Goal: Task Accomplishment & Management: Complete application form

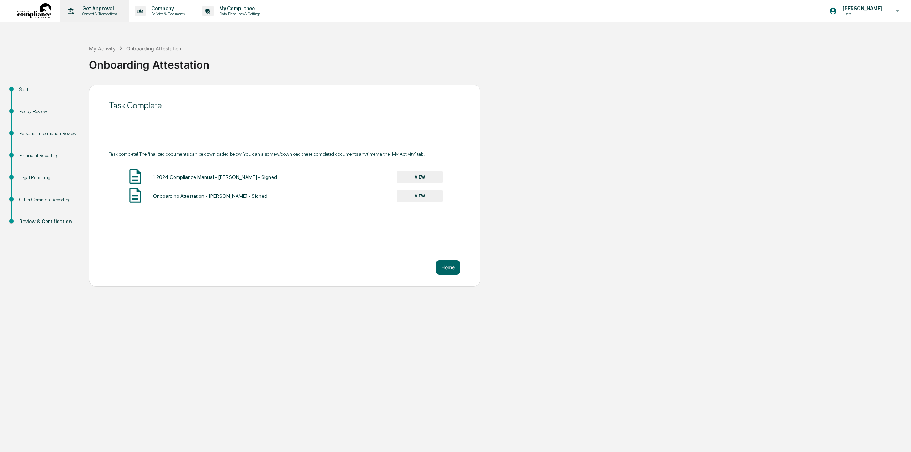
click at [94, 10] on p "Get Approval" at bounding box center [99, 9] width 44 height 6
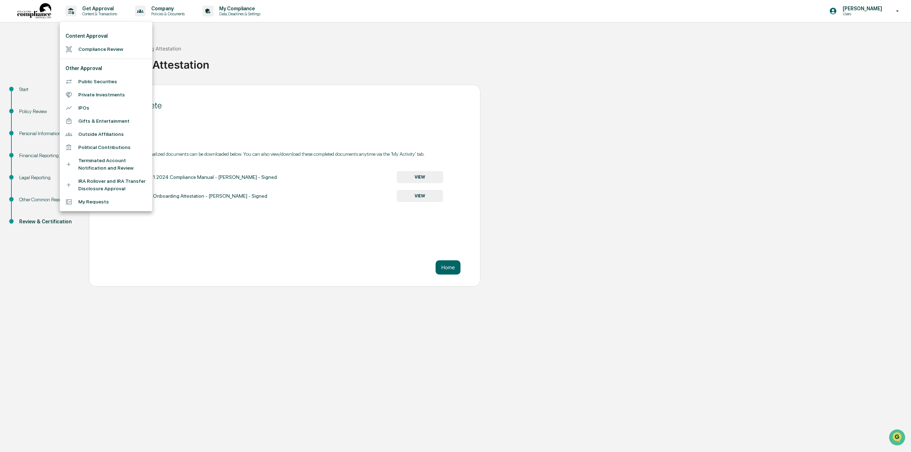
click at [89, 50] on li "Compliance Review" at bounding box center [106, 49] width 93 height 13
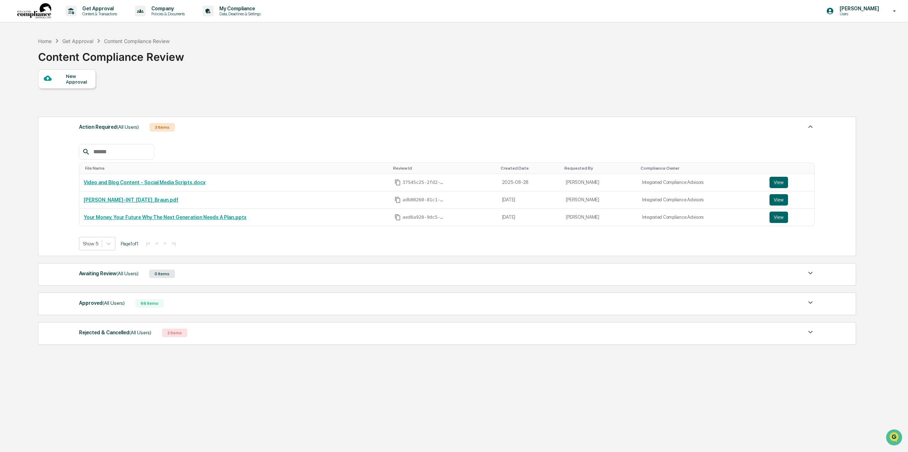
click at [64, 79] on div at bounding box center [55, 78] width 22 height 9
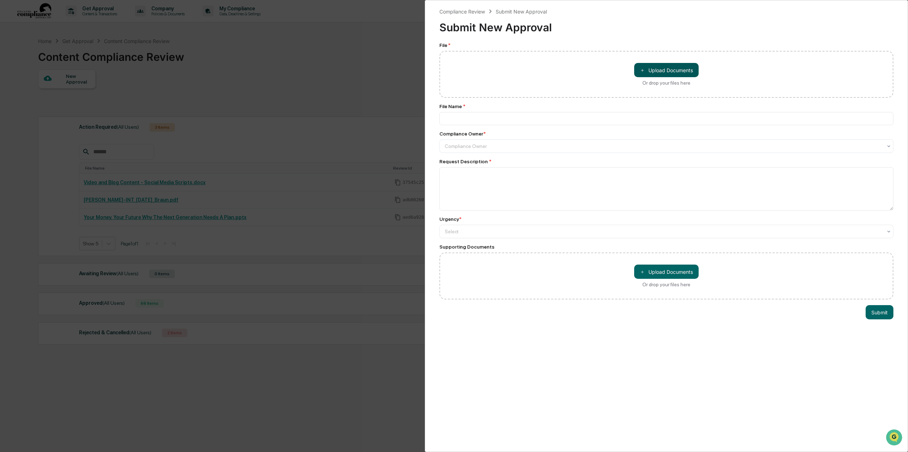
click at [679, 67] on button "＋ Upload Documents" at bounding box center [666, 70] width 64 height 14
type input "**********"
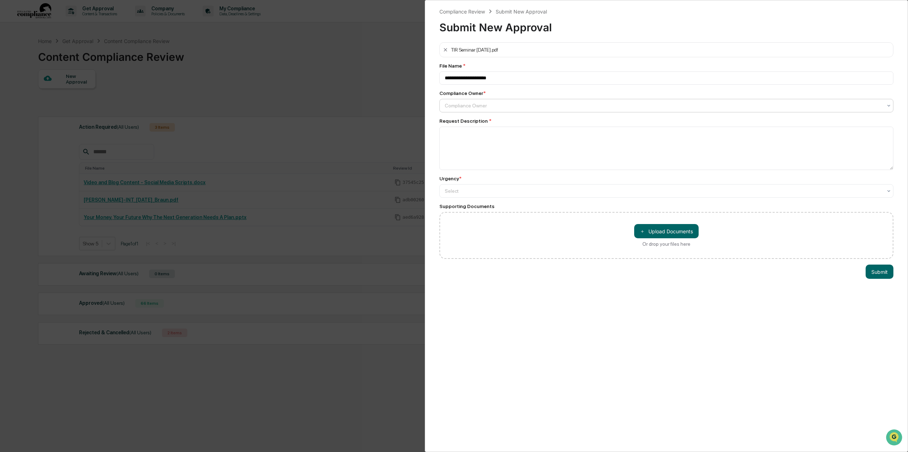
click at [509, 111] on div "Compliance Owner" at bounding box center [663, 106] width 445 height 10
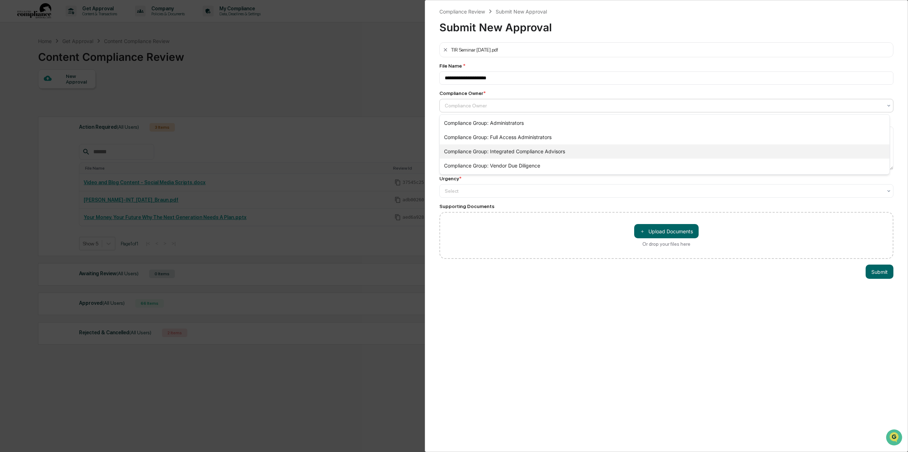
click at [503, 150] on div "Compliance Group: Integrated Compliance Advisors" at bounding box center [665, 152] width 450 height 14
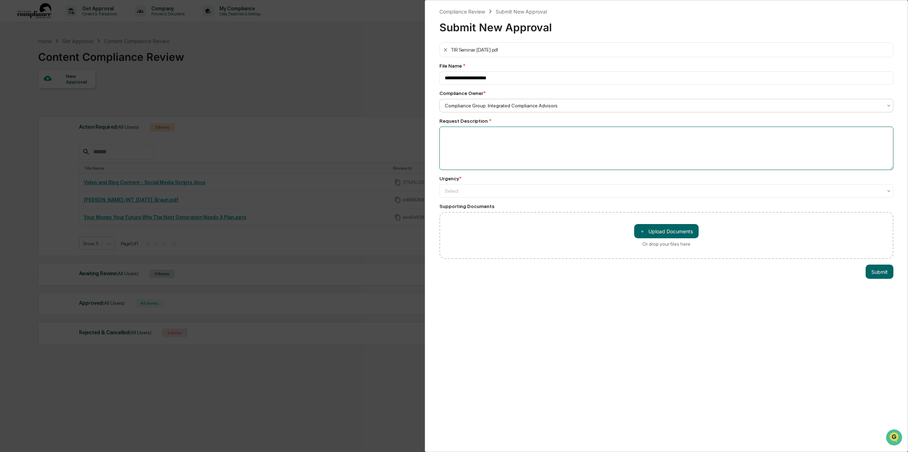
click at [457, 143] on textarea at bounding box center [666, 148] width 454 height 43
type textarea "**********"
click at [458, 109] on div at bounding box center [663, 105] width 437 height 7
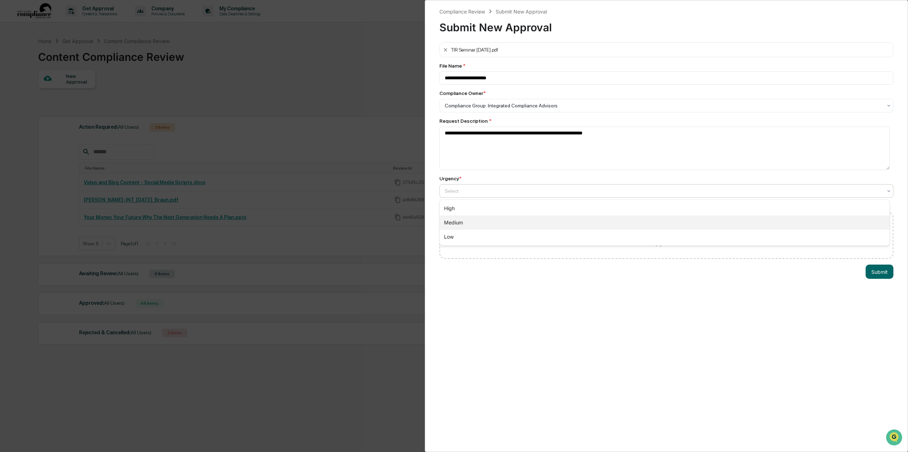
click at [460, 225] on div "Medium" at bounding box center [665, 223] width 450 height 14
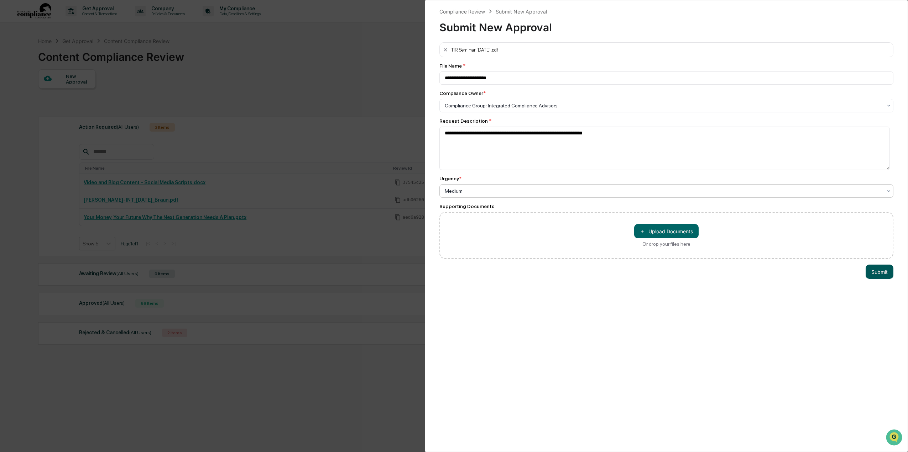
click at [879, 273] on button "Submit" at bounding box center [879, 272] width 28 height 14
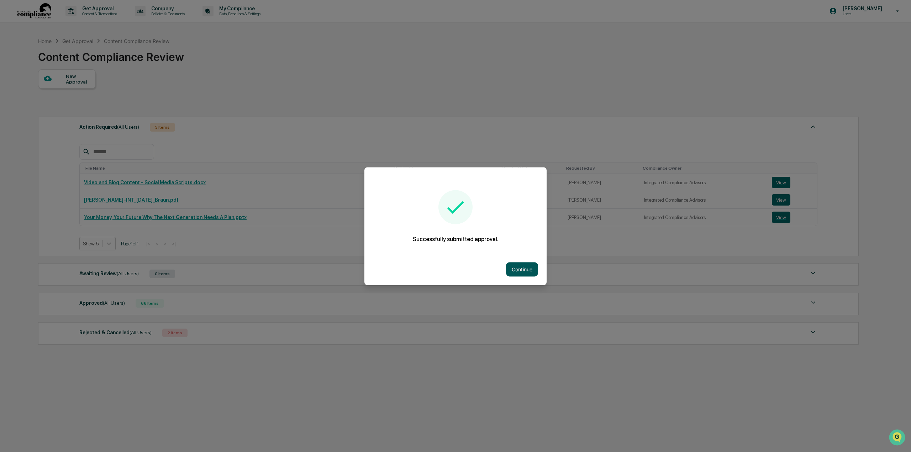
click at [525, 273] on button "Continue" at bounding box center [522, 269] width 32 height 14
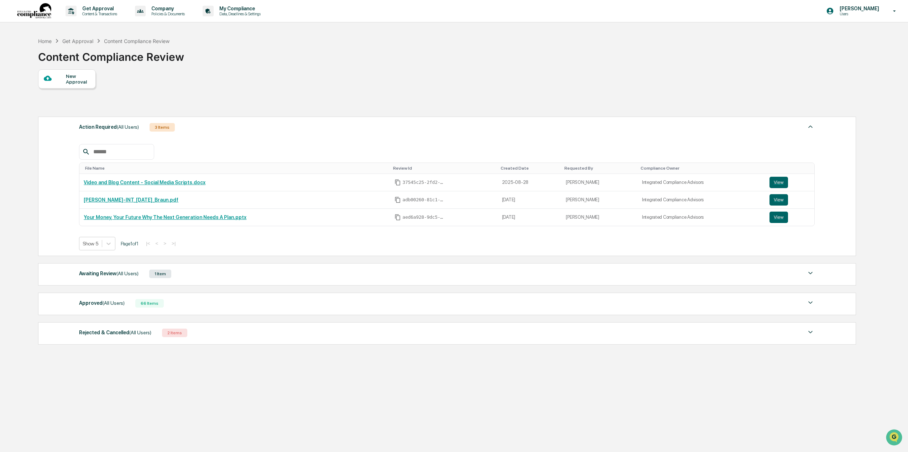
click at [103, 272] on div "Awaiting Review (All Users)" at bounding box center [108, 273] width 59 height 9
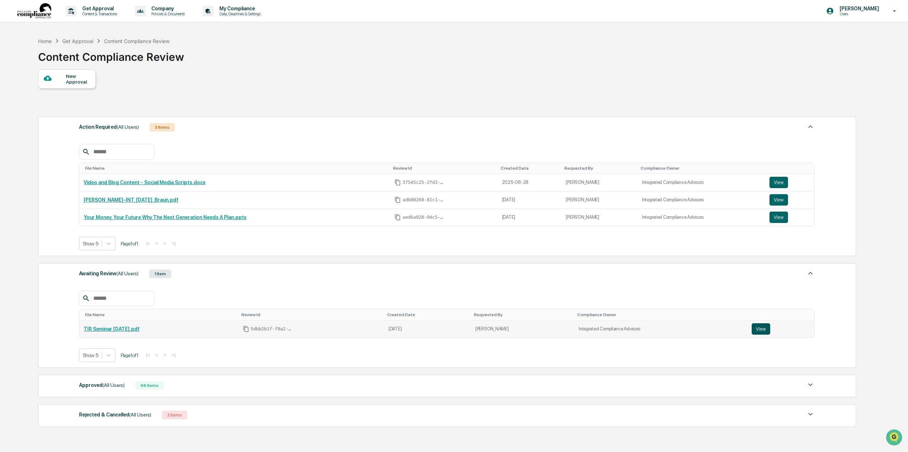
click at [765, 326] on button "View" at bounding box center [760, 329] width 19 height 11
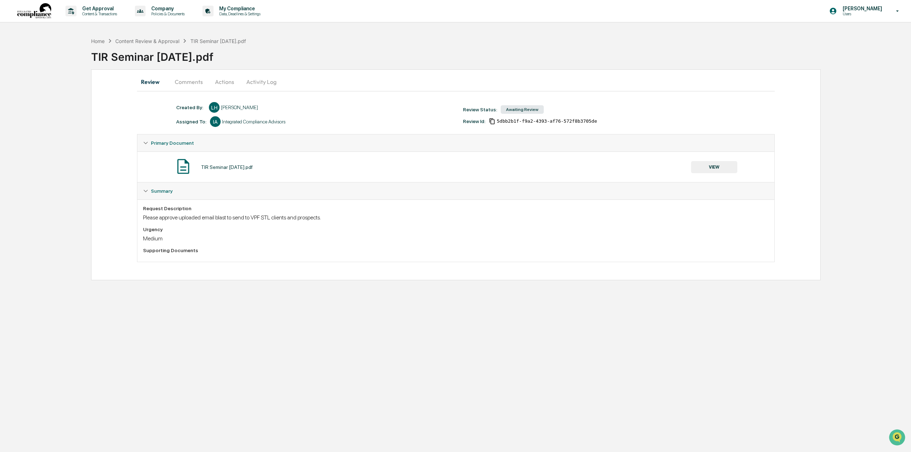
click at [735, 163] on button "VIEW" at bounding box center [714, 167] width 46 height 12
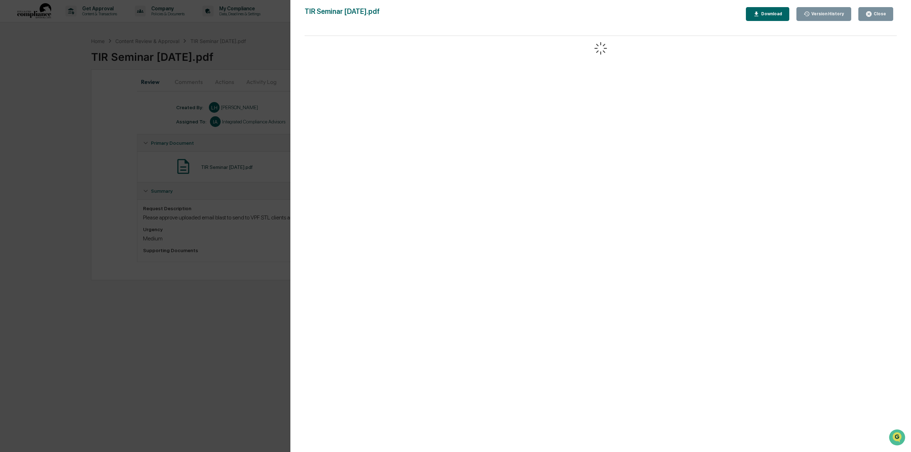
click at [875, 8] on button "Close" at bounding box center [876, 14] width 35 height 14
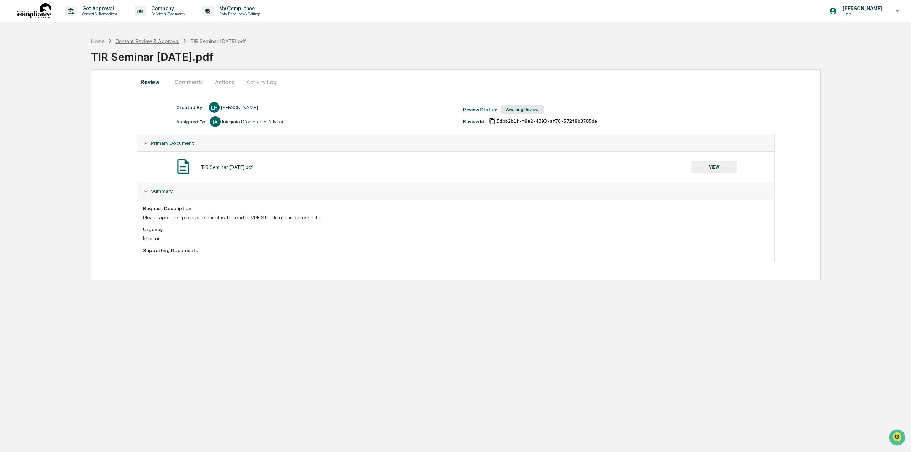
click at [152, 38] on div "Content Review & Approval" at bounding box center [147, 41] width 64 height 6
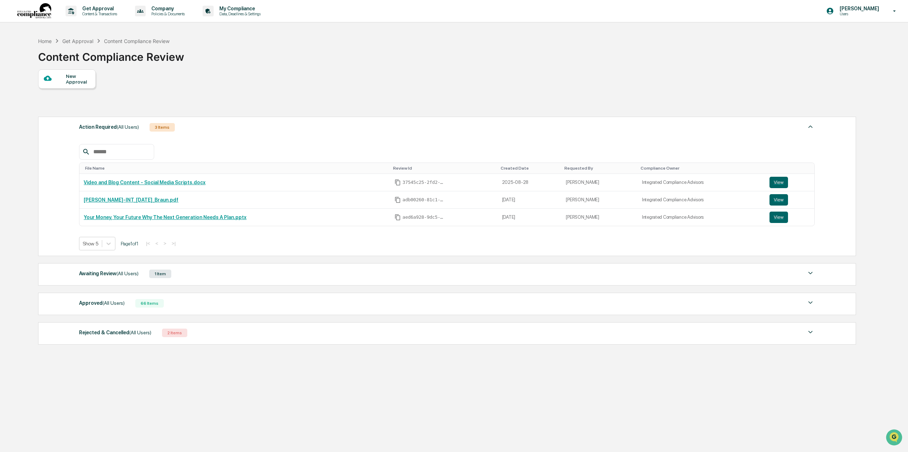
click at [75, 80] on div "New Approval" at bounding box center [78, 78] width 24 height 11
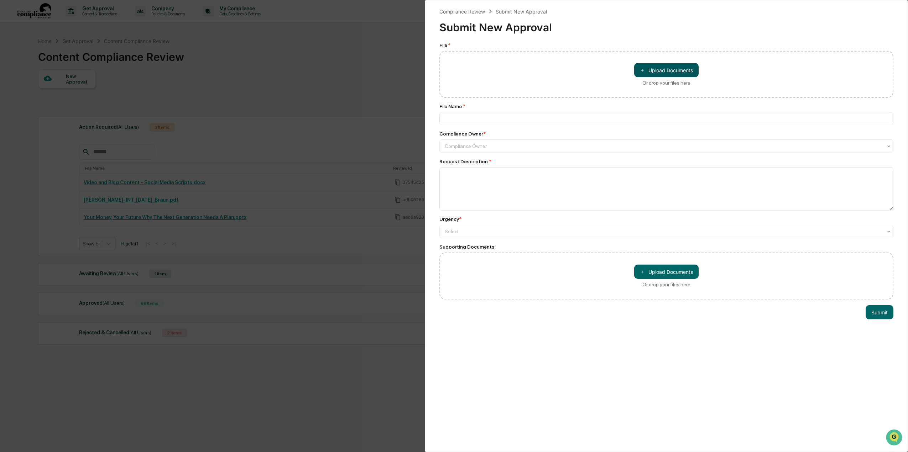
click at [660, 68] on button "＋ Upload Documents" at bounding box center [666, 70] width 64 height 14
type input "**********"
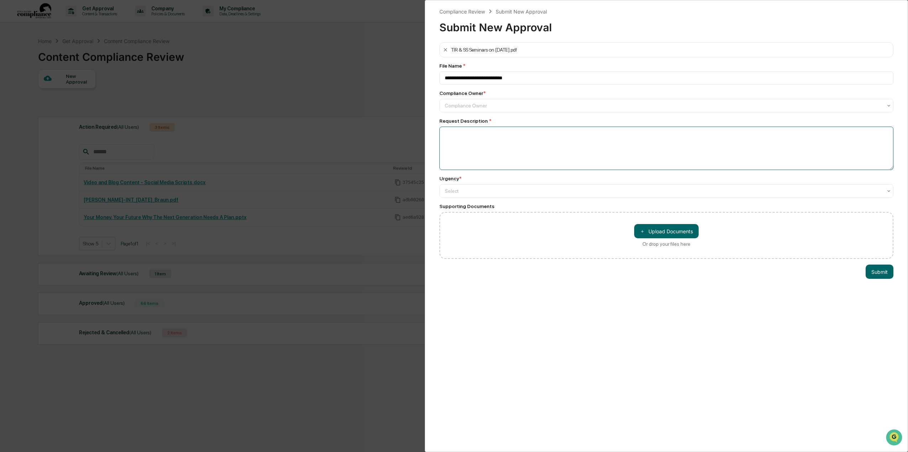
click at [477, 139] on textarea at bounding box center [666, 148] width 454 height 43
type textarea "**********"
click at [476, 109] on div at bounding box center [663, 105] width 437 height 7
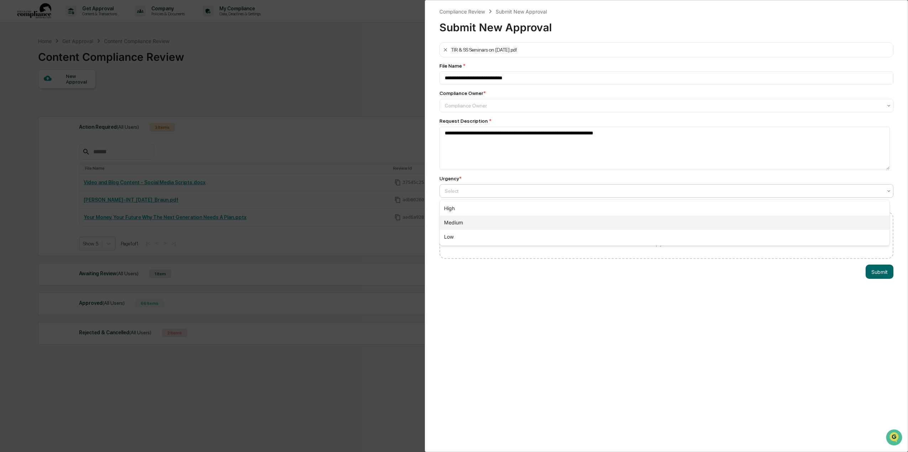
drag, startPoint x: 464, startPoint y: 224, endPoint x: 467, endPoint y: 218, distance: 6.7
click at [464, 224] on div "Medium" at bounding box center [665, 223] width 450 height 14
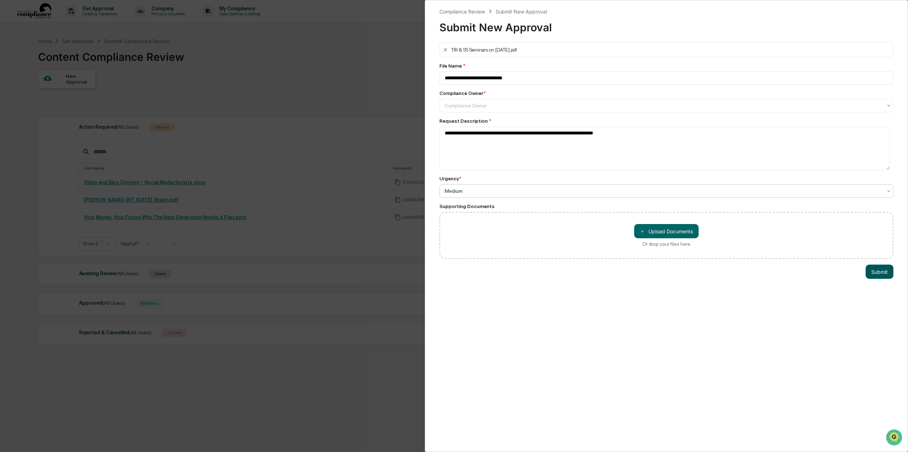
click at [869, 270] on button "Submit" at bounding box center [879, 272] width 28 height 14
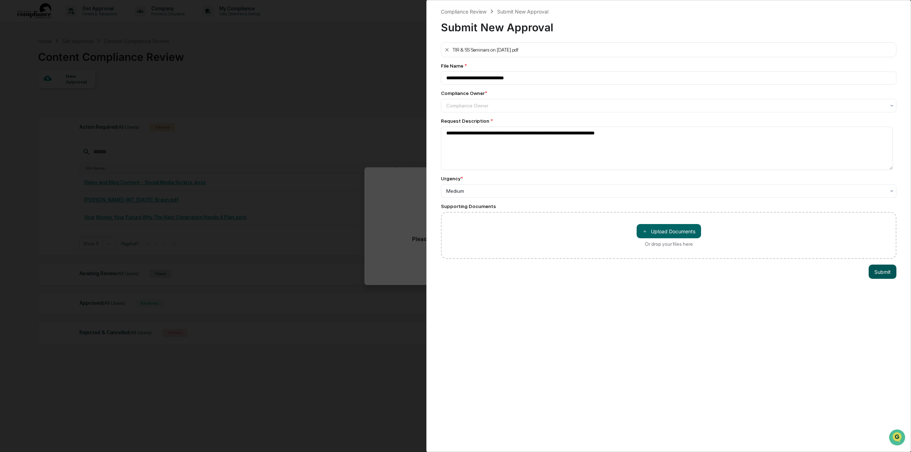
click at [874, 274] on button "Submit" at bounding box center [883, 272] width 28 height 14
click at [477, 101] on div "Compliance Owner" at bounding box center [669, 106] width 456 height 14
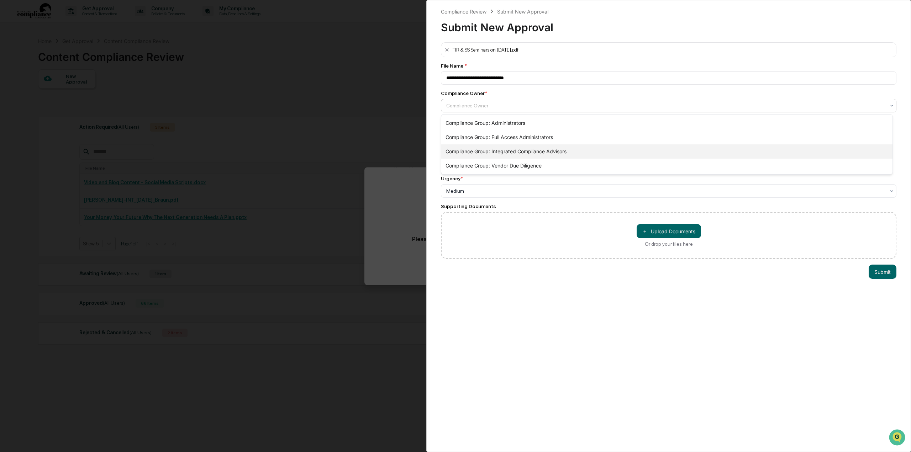
click at [506, 153] on div "Compliance Group: Integrated Compliance Advisors" at bounding box center [666, 152] width 451 height 14
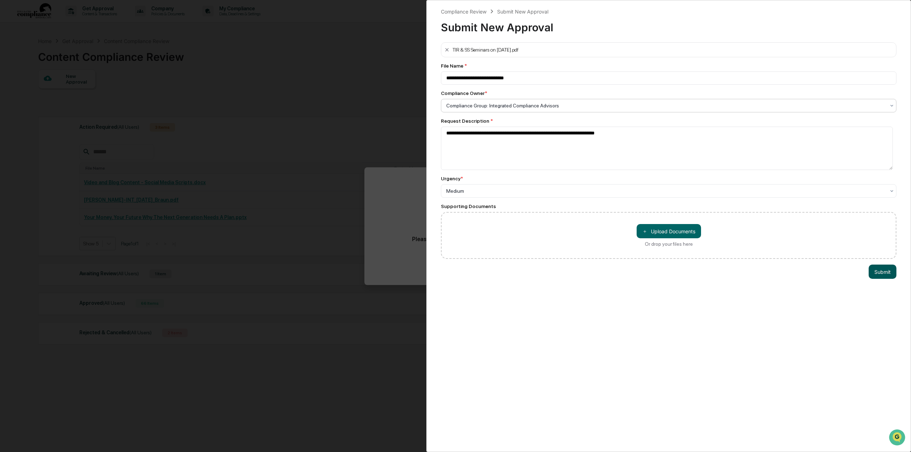
click at [880, 273] on button "Submit" at bounding box center [883, 272] width 28 height 14
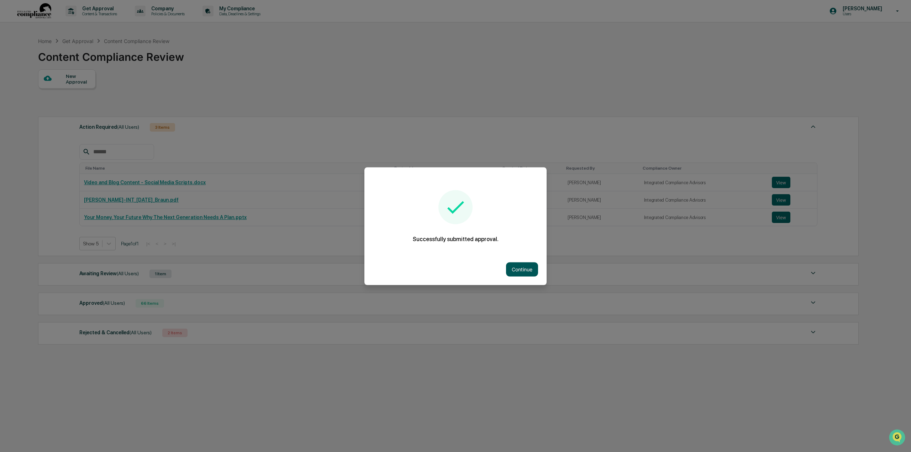
click at [528, 276] on button "Continue" at bounding box center [522, 269] width 32 height 14
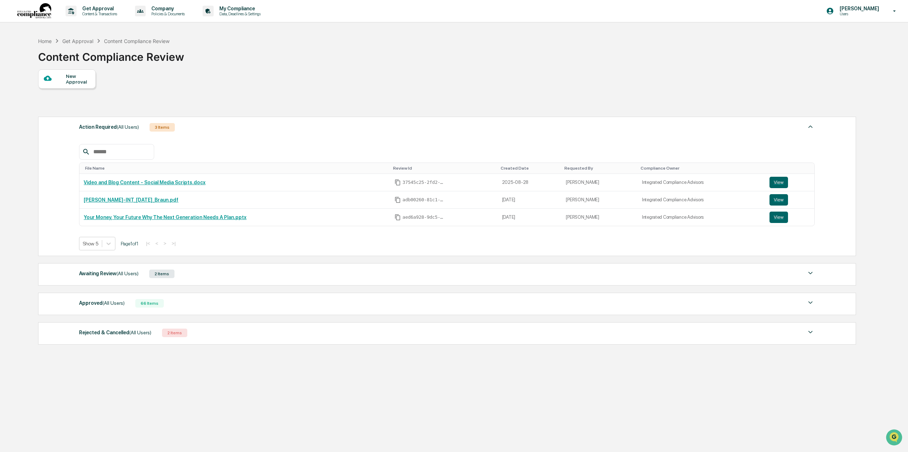
click at [113, 274] on div "Awaiting Review (All Users)" at bounding box center [108, 273] width 59 height 9
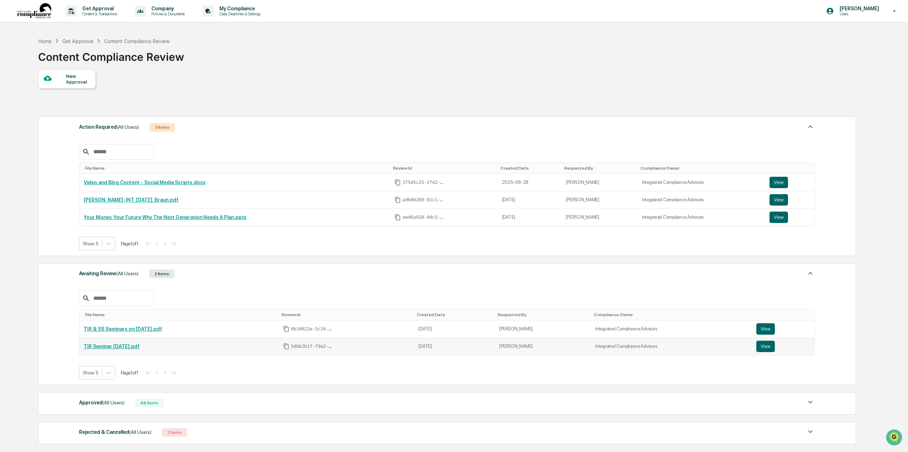
drag, startPoint x: 116, startPoint y: 345, endPoint x: 259, endPoint y: 351, distance: 143.3
click at [259, 352] on td "TIR Seminar [DATE].pdf" at bounding box center [178, 346] width 199 height 17
